Goal: Information Seeking & Learning: Learn about a topic

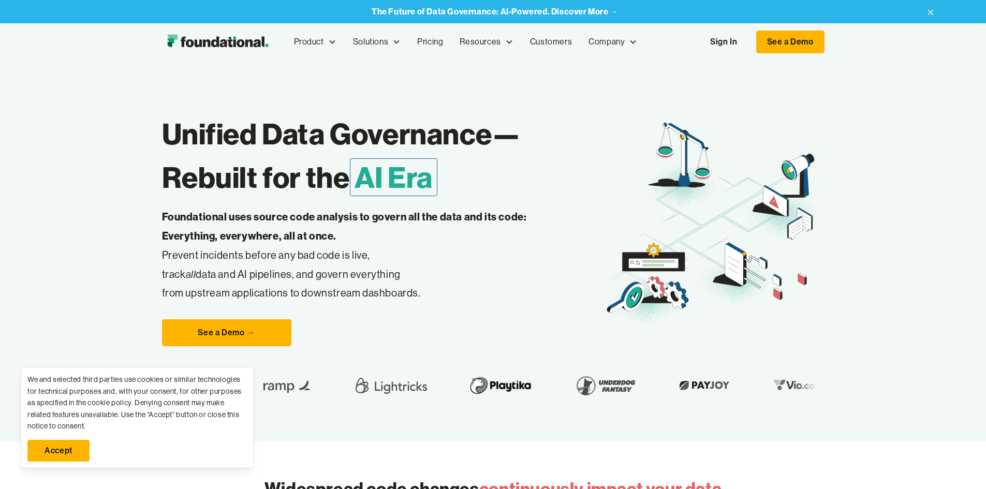
click at [72, 446] on link "Accept" at bounding box center [58, 451] width 62 height 22
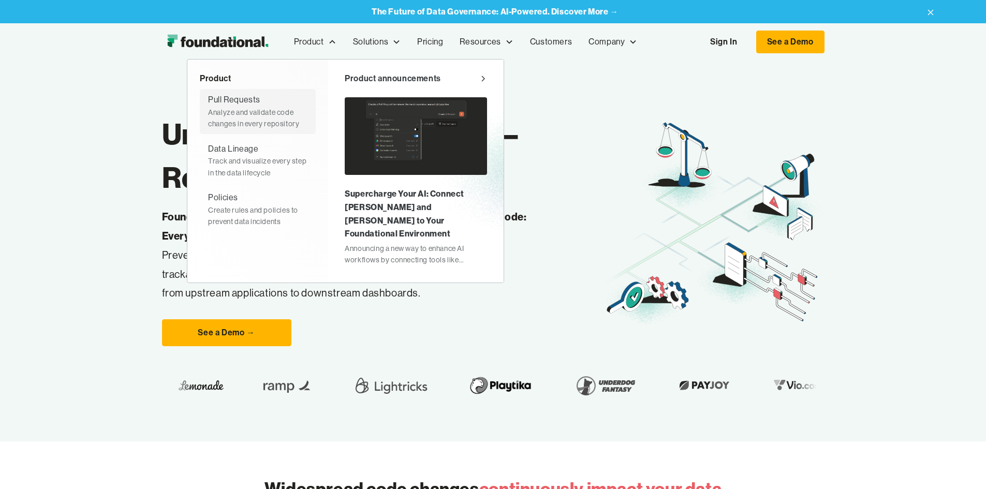
click at [208, 114] on div "Analyze and validate code changes in every repository" at bounding box center [257, 118] width 99 height 23
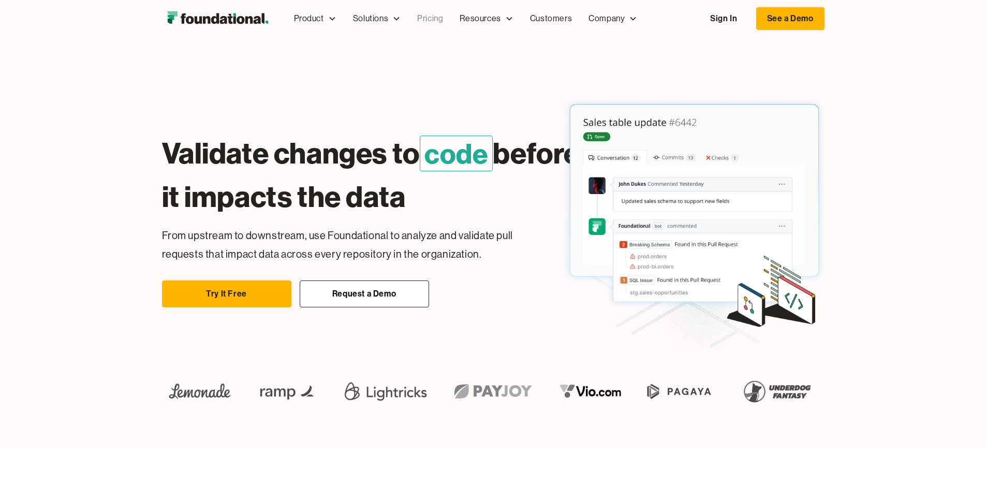
click at [409, 20] on link "Pricing" at bounding box center [430, 19] width 42 height 34
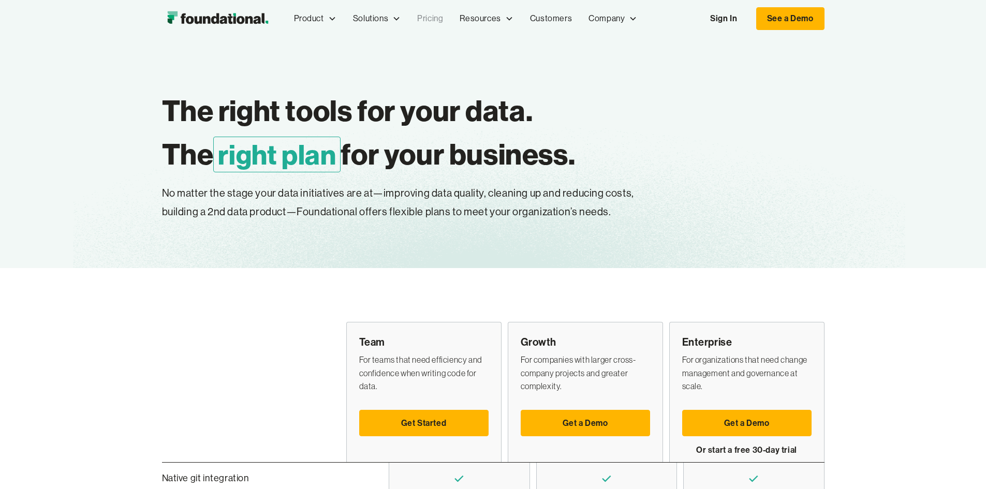
click at [162, 24] on img "home" at bounding box center [217, 18] width 111 height 21
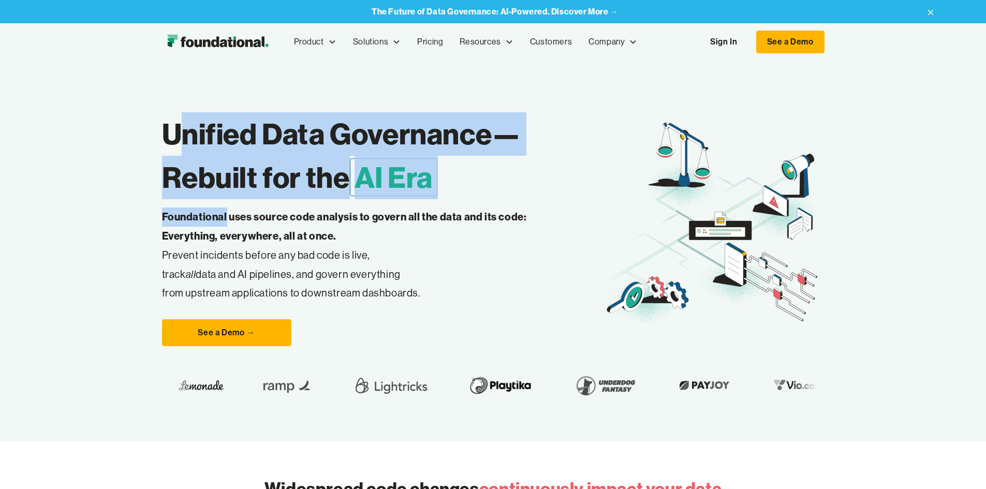
drag, startPoint x: 91, startPoint y: 188, endPoint x: 162, endPoint y: 255, distance: 97.4
click at [162, 254] on div "Unified Data Governance— Rebuilt for the AI Era Foundational uses source code a…" at bounding box center [383, 224] width 442 height 244
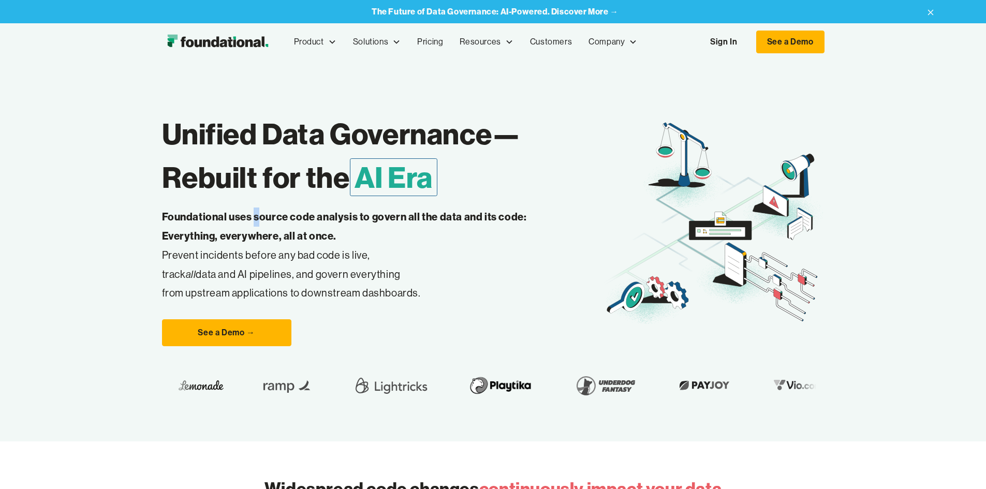
click at [175, 242] on strong "Foundational uses source code analysis to govern all the data and its code: Eve…" at bounding box center [344, 226] width 365 height 32
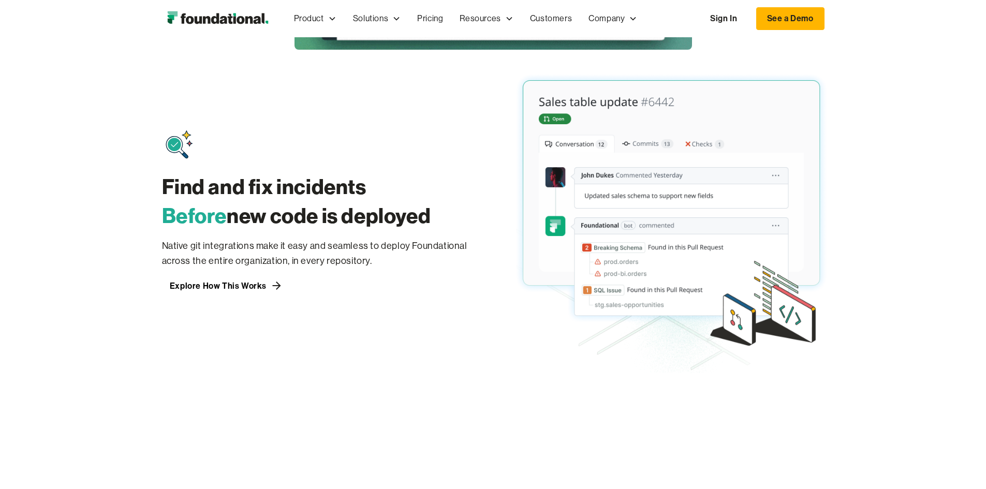
scroll to position [829, 0]
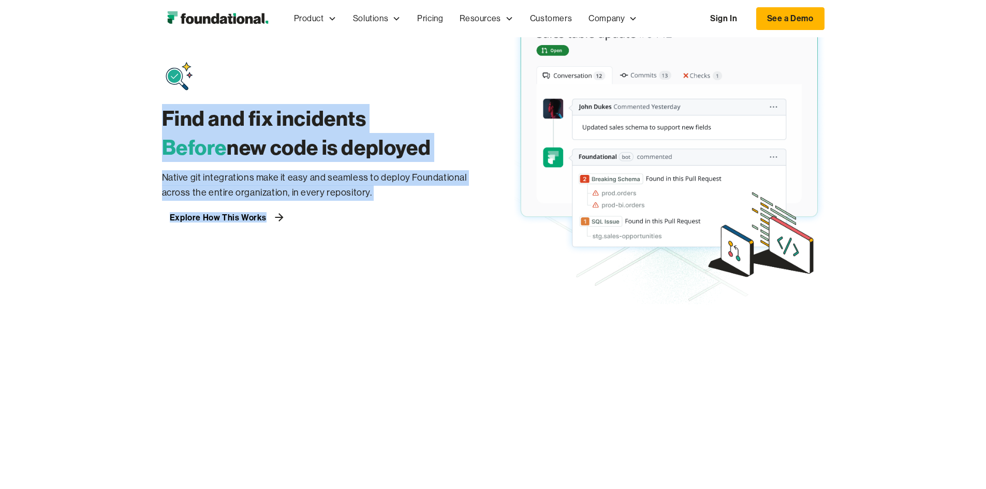
drag, startPoint x: 91, startPoint y: 240, endPoint x: 286, endPoint y: 343, distance: 220.8
click at [286, 226] on div "Find and fix incidents Before new code is deployed Native git integrations make…" at bounding box center [317, 143] width 311 height 165
click at [279, 162] on h3 "Find and fix incidents Before new code is deployed" at bounding box center [317, 133] width 311 height 58
drag, startPoint x: 84, startPoint y: 232, endPoint x: 211, endPoint y: 308, distance: 148.0
click at [298, 226] on div "Find and fix incidents Before new code is deployed Native git integrations make…" at bounding box center [317, 143] width 311 height 165
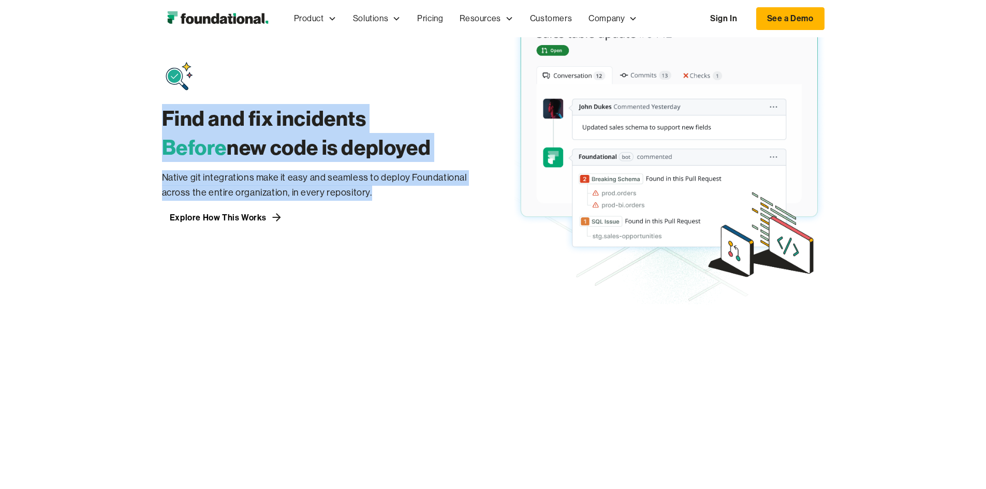
click at [211, 201] on p "Native git integrations make it easy and seamless to deploy Foundational across…" at bounding box center [317, 185] width 311 height 31
drag, startPoint x: 225, startPoint y: 314, endPoint x: 78, endPoint y: 239, distance: 164.7
click at [78, 239] on div "Find and fix incidents Before new code is deployed Native git integrations make…" at bounding box center [493, 155] width 986 height 349
click at [162, 162] on h3 "Find and fix incidents Before new code is deployed" at bounding box center [317, 133] width 311 height 58
drag, startPoint x: 78, startPoint y: 238, endPoint x: 239, endPoint y: 308, distance: 176.2
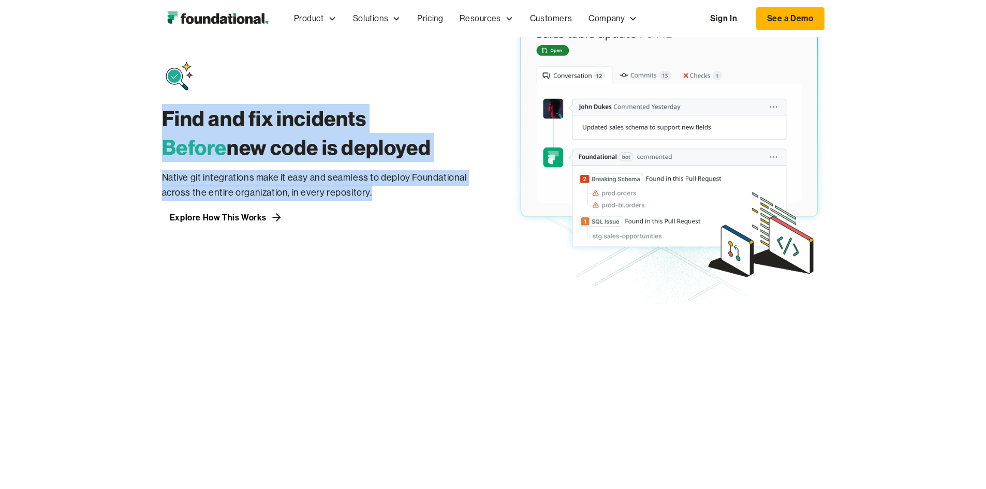
click at [239, 308] on div "Find and fix incidents Before new code is deployed Native git integrations make…" at bounding box center [493, 155] width 986 height 349
click at [209, 201] on p "Native git integrations make it easy and seamless to deploy Foundational across…" at bounding box center [317, 185] width 311 height 31
drag, startPoint x: 215, startPoint y: 315, endPoint x: 77, endPoint y: 238, distance: 158.8
click at [77, 238] on div "Find and fix incidents Before new code is deployed Native git integrations make…" at bounding box center [493, 155] width 986 height 349
click at [162, 162] on h3 "Find and fix incidents Before new code is deployed" at bounding box center [317, 133] width 311 height 58
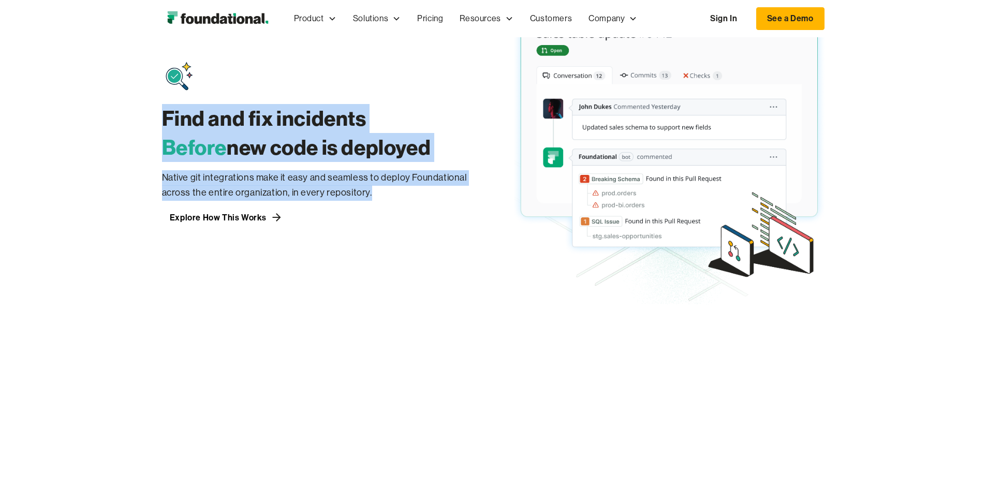
drag, startPoint x: 80, startPoint y: 236, endPoint x: 261, endPoint y: 317, distance: 198.2
click at [261, 226] on div "Find and fix incidents Before new code is deployed Native git integrations make…" at bounding box center [317, 143] width 311 height 165
click at [219, 201] on p "Native git integrations make it easy and seamless to deploy Foundational across…" at bounding box center [317, 185] width 311 height 31
drag, startPoint x: 219, startPoint y: 314, endPoint x: 90, endPoint y: 237, distance: 150.3
click at [162, 226] on div "Find and fix incidents Before new code is deployed Native git integrations make…" at bounding box center [317, 143] width 311 height 165
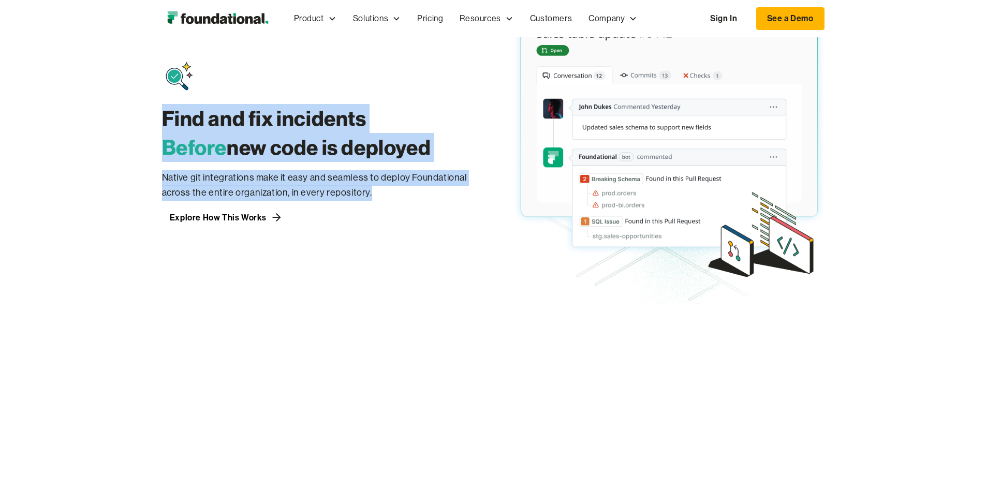
drag, startPoint x: 83, startPoint y: 239, endPoint x: 248, endPoint y: 308, distance: 178.3
click at [248, 226] on div "Find and fix incidents Before new code is deployed Native git integrations make…" at bounding box center [317, 143] width 311 height 165
click at [210, 201] on p "Native git integrations make it easy and seamless to deploy Foundational across…" at bounding box center [317, 185] width 311 height 31
drag, startPoint x: 225, startPoint y: 317, endPoint x: 82, endPoint y: 238, distance: 163.4
click at [162, 226] on div "Find and fix incidents Before new code is deployed Native git integrations make…" at bounding box center [317, 143] width 311 height 165
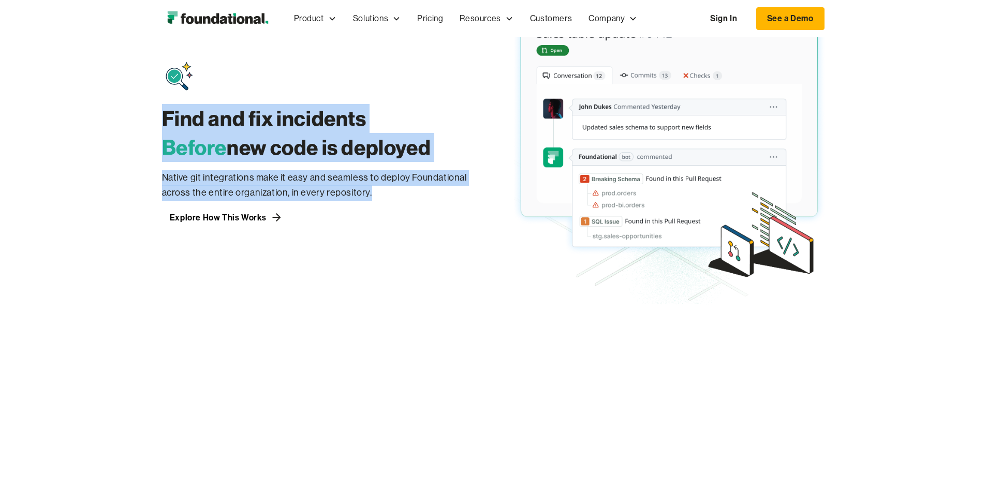
click at [162, 162] on h3 "Find and fix incidents Before new code is deployed" at bounding box center [317, 133] width 311 height 58
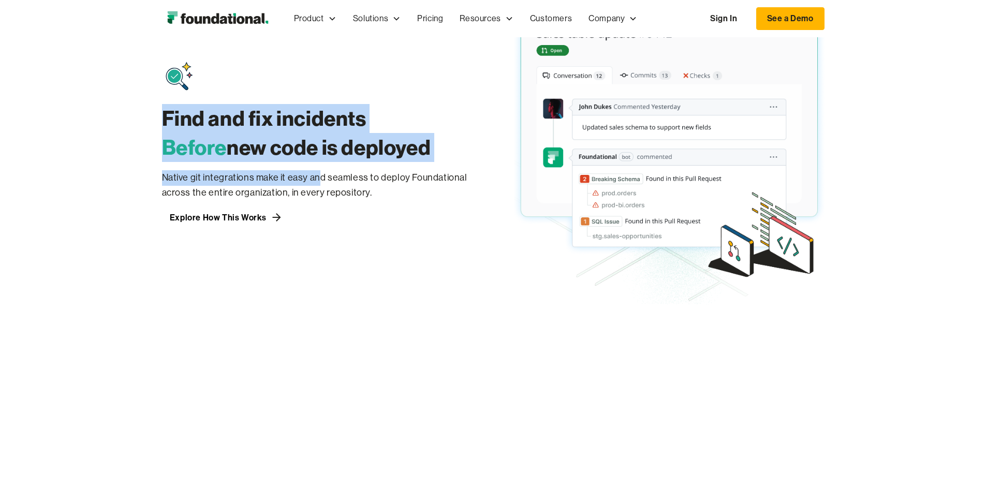
drag, startPoint x: 84, startPoint y: 240, endPoint x: 237, endPoint y: 303, distance: 165.5
click at [237, 226] on div "Find and fix incidents Before new code is deployed Native git integrations make…" at bounding box center [317, 143] width 311 height 165
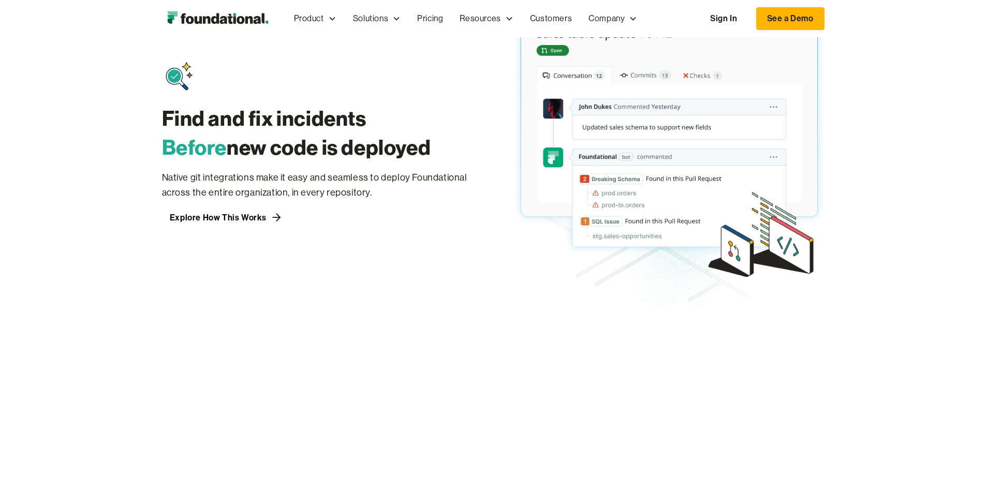
click at [217, 201] on p "Native git integrations make it easy and seamless to deploy Foundational across…" at bounding box center [317, 185] width 311 height 31
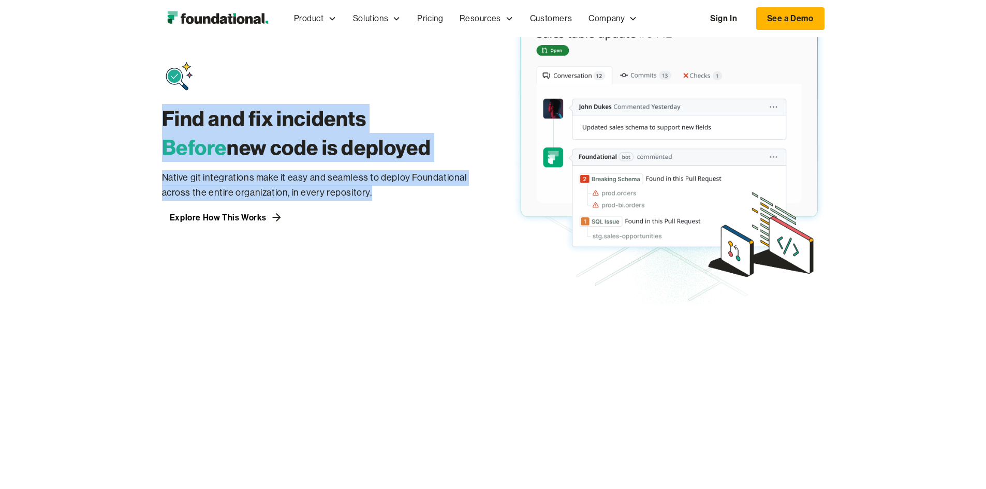
drag, startPoint x: 218, startPoint y: 314, endPoint x: 79, endPoint y: 235, distance: 159.5
click at [162, 226] on div "Find and fix incidents Before new code is deployed Native git integrations make…" at bounding box center [317, 143] width 311 height 165
click at [162, 162] on h3 "Find and fix incidents Before new code is deployed" at bounding box center [317, 133] width 311 height 58
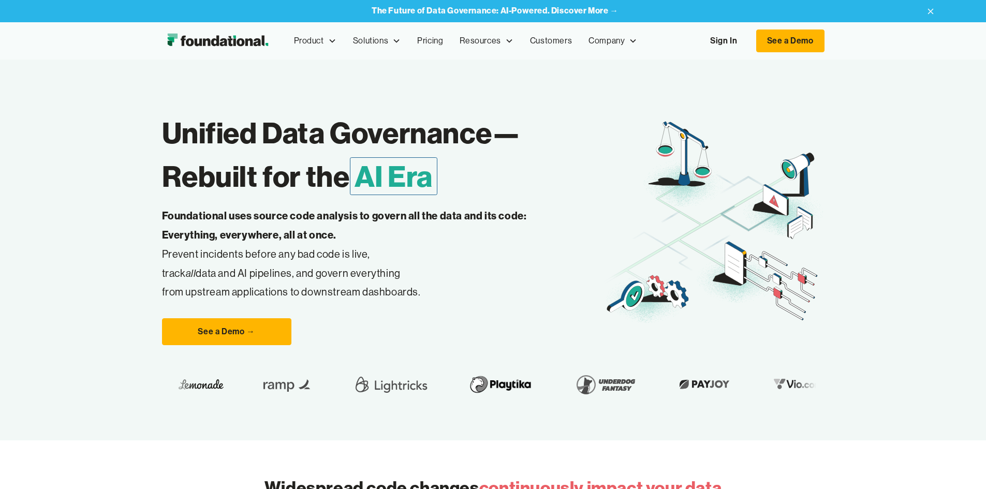
scroll to position [0, 0]
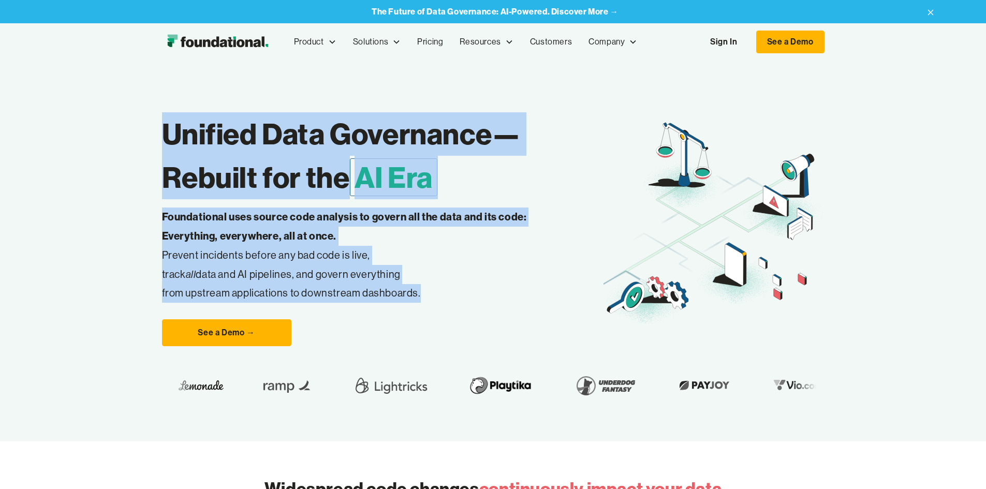
drag, startPoint x: 94, startPoint y: 183, endPoint x: 387, endPoint y: 337, distance: 330.8
click at [386, 338] on div "Unified Data Governance— Rebuilt for the AI Era Foundational uses source code a…" at bounding box center [383, 224] width 442 height 244
click at [270, 297] on p "Foundational uses source code analysis to govern all the data and its code: Eve…" at bounding box center [361, 255] width 398 height 95
drag, startPoint x: 347, startPoint y: 321, endPoint x: 24, endPoint y: 139, distance: 370.3
click at [43, 127] on div "Unified Data Governance— Rebuilt for the AI Era Foundational uses source code a…" at bounding box center [493, 251] width 986 height 381
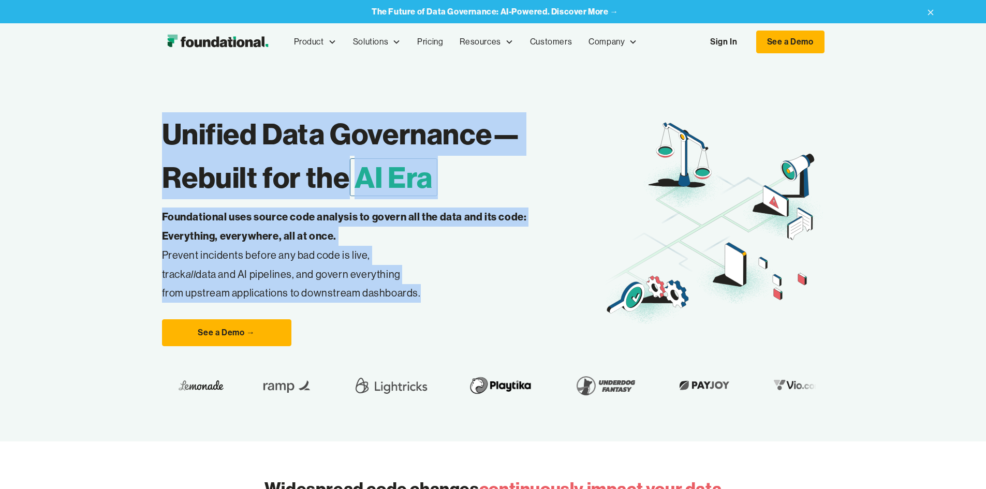
click at [162, 188] on h1 "Unified Data Governance— Rebuilt for the AI Era" at bounding box center [383, 155] width 442 height 87
drag, startPoint x: 72, startPoint y: 165, endPoint x: 340, endPoint y: 317, distance: 308.2
click at [340, 317] on div "Unified Data Governance— Rebuilt for the AI Era Foundational uses source code a…" at bounding box center [493, 251] width 986 height 381
click at [325, 303] on p "Foundational uses source code analysis to govern all the data and its code: Eve…" at bounding box center [361, 255] width 398 height 95
click at [162, 170] on h1 "Unified Data Governance— Rebuilt for the AI Era" at bounding box center [383, 155] width 442 height 87
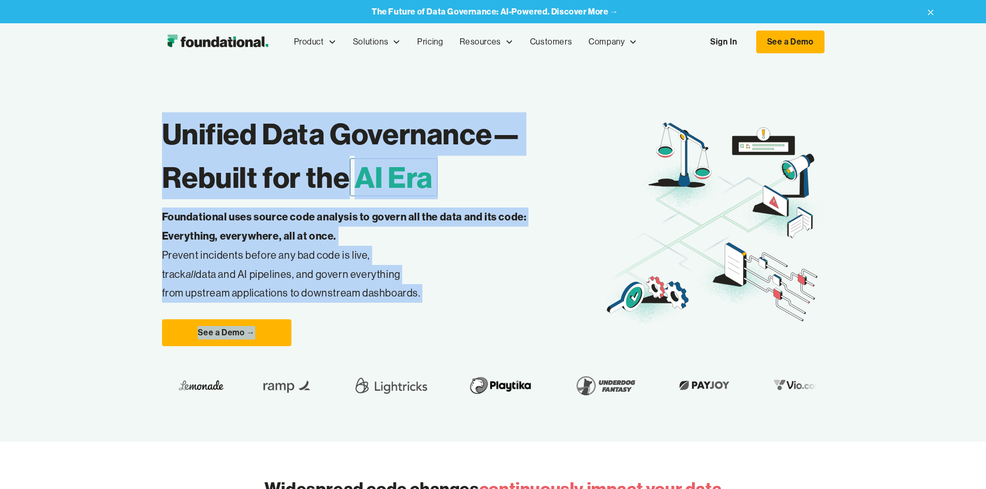
drag, startPoint x: 77, startPoint y: 173, endPoint x: 366, endPoint y: 350, distance: 338.2
click at [378, 354] on div "Unified Data Governance— Rebuilt for the AI Era Foundational uses source code a…" at bounding box center [493, 251] width 986 height 381
click at [357, 303] on p "Foundational uses source code analysis to govern all the data and its code: Eve…" at bounding box center [361, 255] width 398 height 95
drag, startPoint x: 301, startPoint y: 308, endPoint x: 101, endPoint y: 165, distance: 245.7
click at [162, 165] on div "Unified Data Governance— Rebuilt for the AI Era Foundational uses source code a…" at bounding box center [383, 224] width 442 height 244
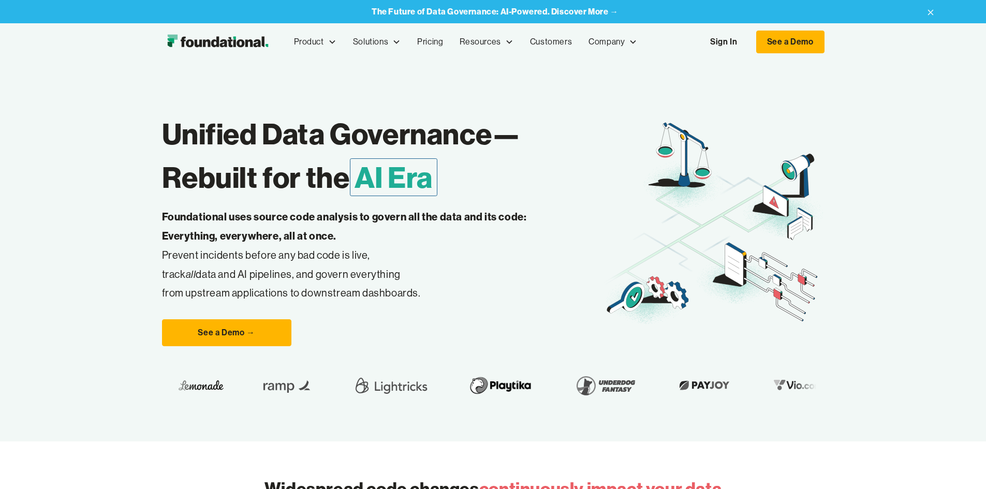
click at [77, 186] on div "Unified Data Governance— Rebuilt for the AI Era Foundational uses source code a…" at bounding box center [493, 251] width 986 height 381
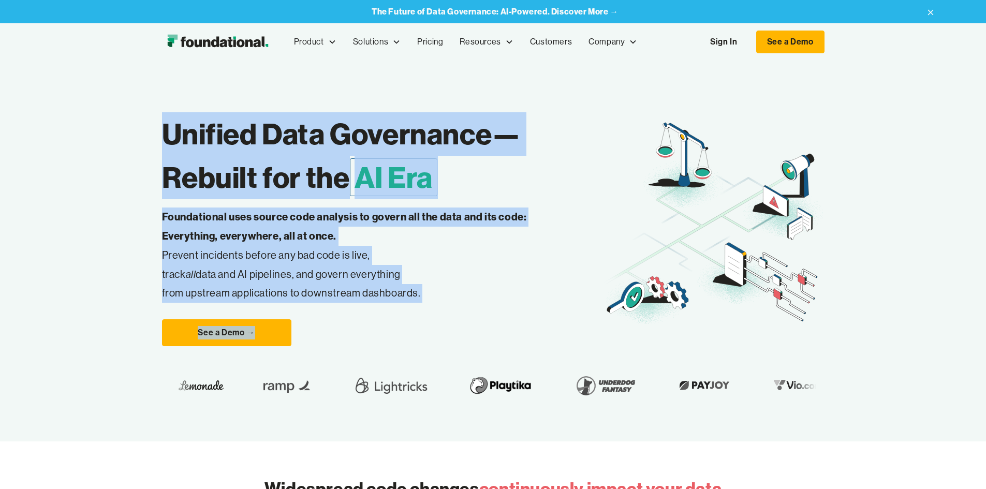
drag, startPoint x: 82, startPoint y: 167, endPoint x: 348, endPoint y: 329, distance: 310.9
click at [337, 342] on div "Unified Data Governance— Rebuilt for the AI Era Foundational uses source code a…" at bounding box center [383, 224] width 442 height 244
click at [348, 303] on p "Foundational uses source code analysis to govern all the data and its code: Eve…" at bounding box center [361, 255] width 398 height 95
drag, startPoint x: 84, startPoint y: 177, endPoint x: 361, endPoint y: 328, distance: 315.6
click at [361, 328] on div "Unified Data Governance— Rebuilt for the AI Era Foundational uses source code a…" at bounding box center [383, 224] width 442 height 244
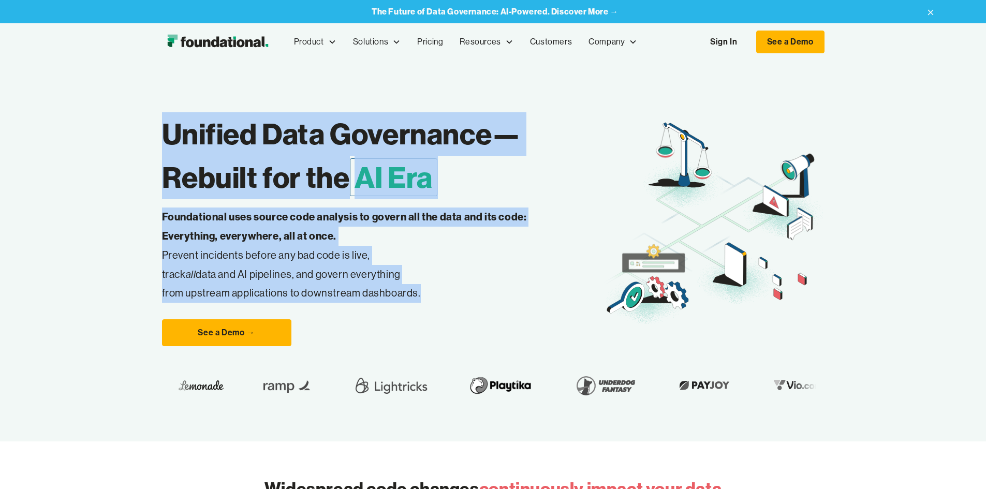
click at [291, 303] on p "Foundational uses source code analysis to govern all the data and its code: Eve…" at bounding box center [361, 255] width 398 height 95
